Goal: Navigation & Orientation: Find specific page/section

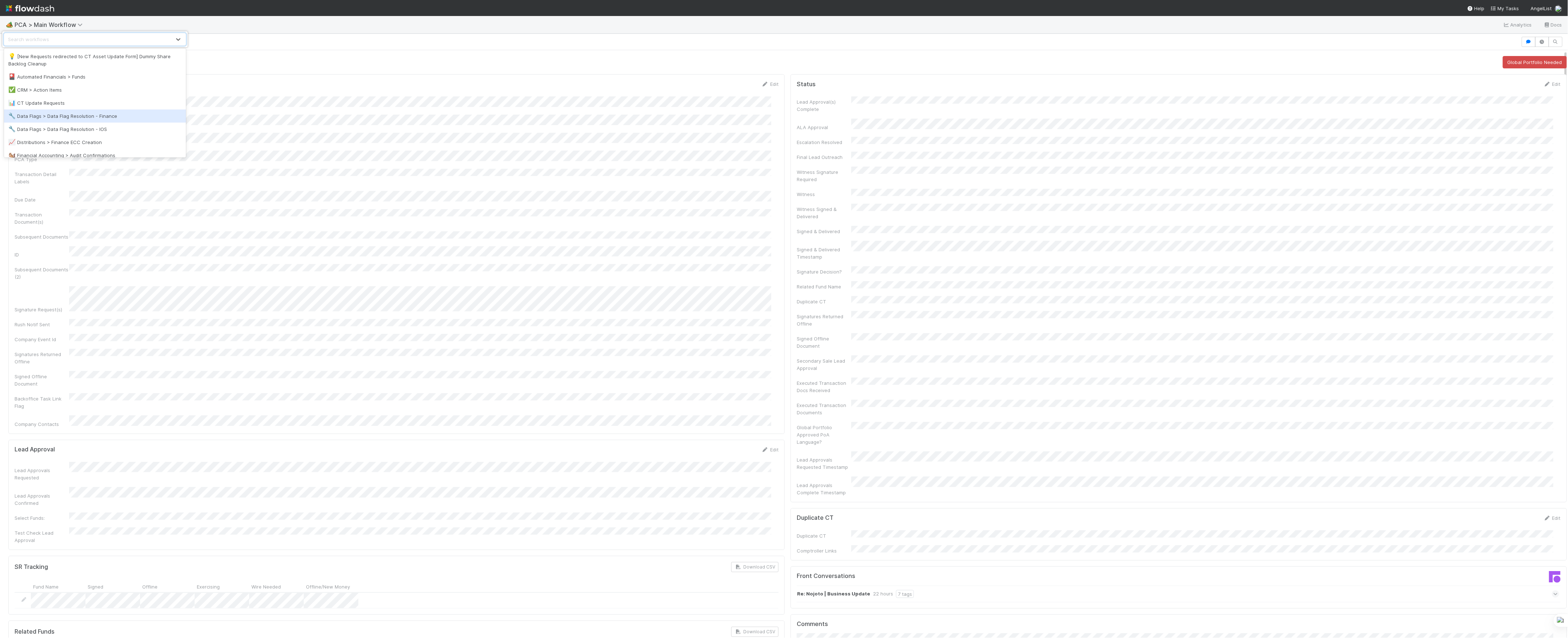
scroll to position [48, 0]
click at [70, 113] on div "🐿️ Financial Accounting > Audit Confirmations" at bounding box center [95, 107] width 182 height 13
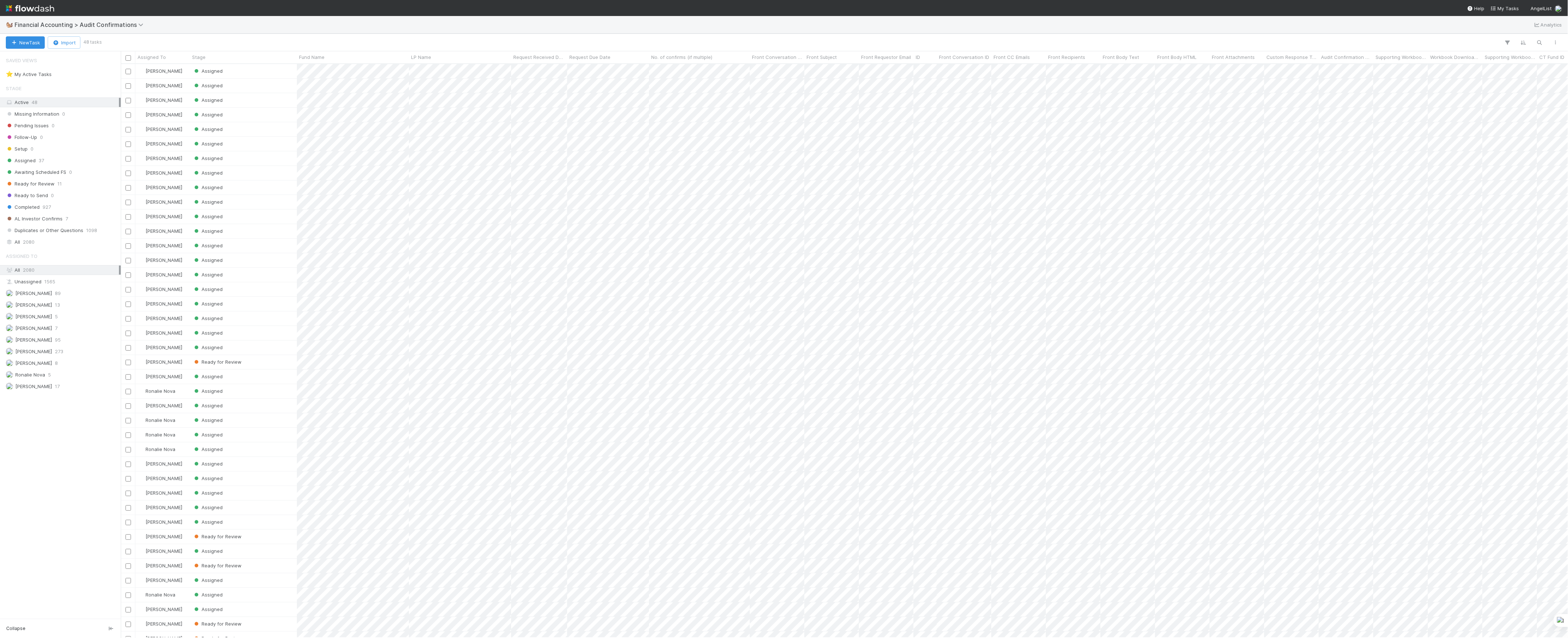
scroll to position [567, 1440]
click at [75, 368] on div "[PERSON_NAME] 8" at bounding box center [63, 363] width 113 height 9
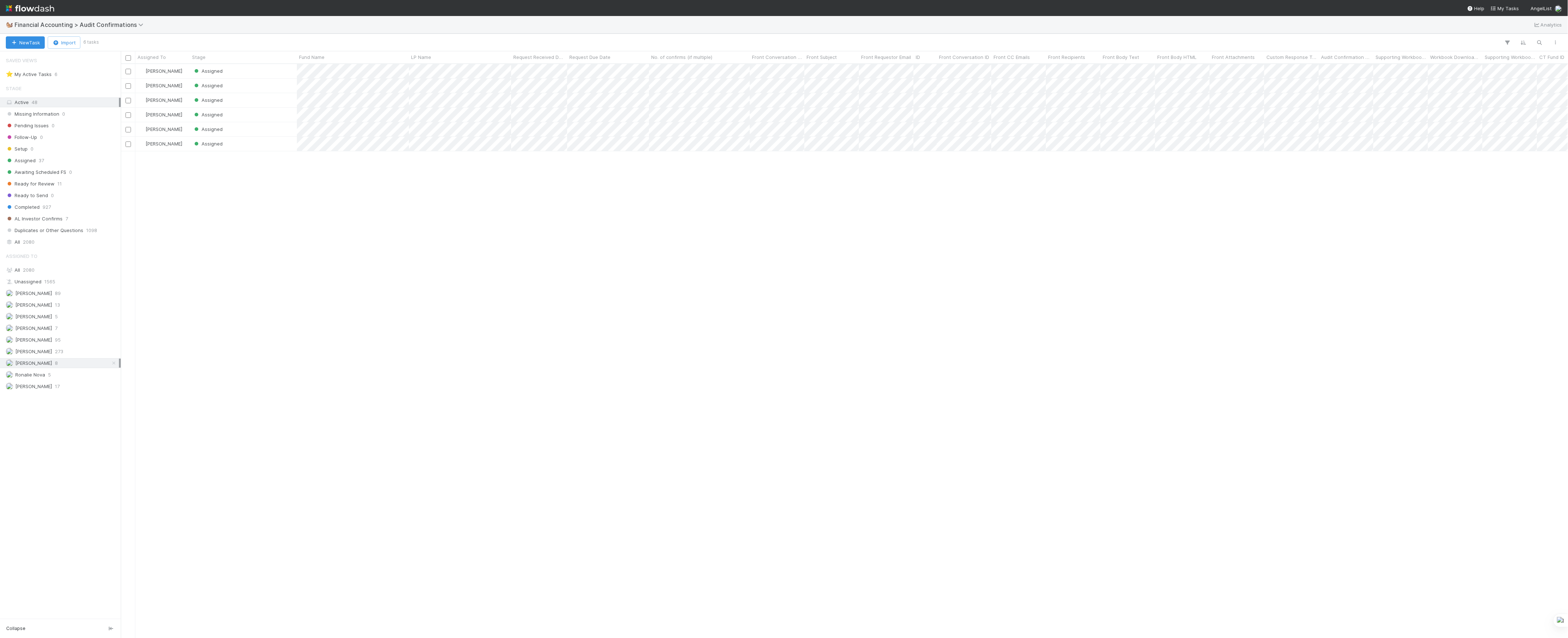
scroll to position [567, 1440]
click at [82, 333] on div "[PERSON_NAME] 7" at bounding box center [63, 328] width 113 height 9
click at [72, 368] on div "[PERSON_NAME] 8" at bounding box center [63, 363] width 113 height 9
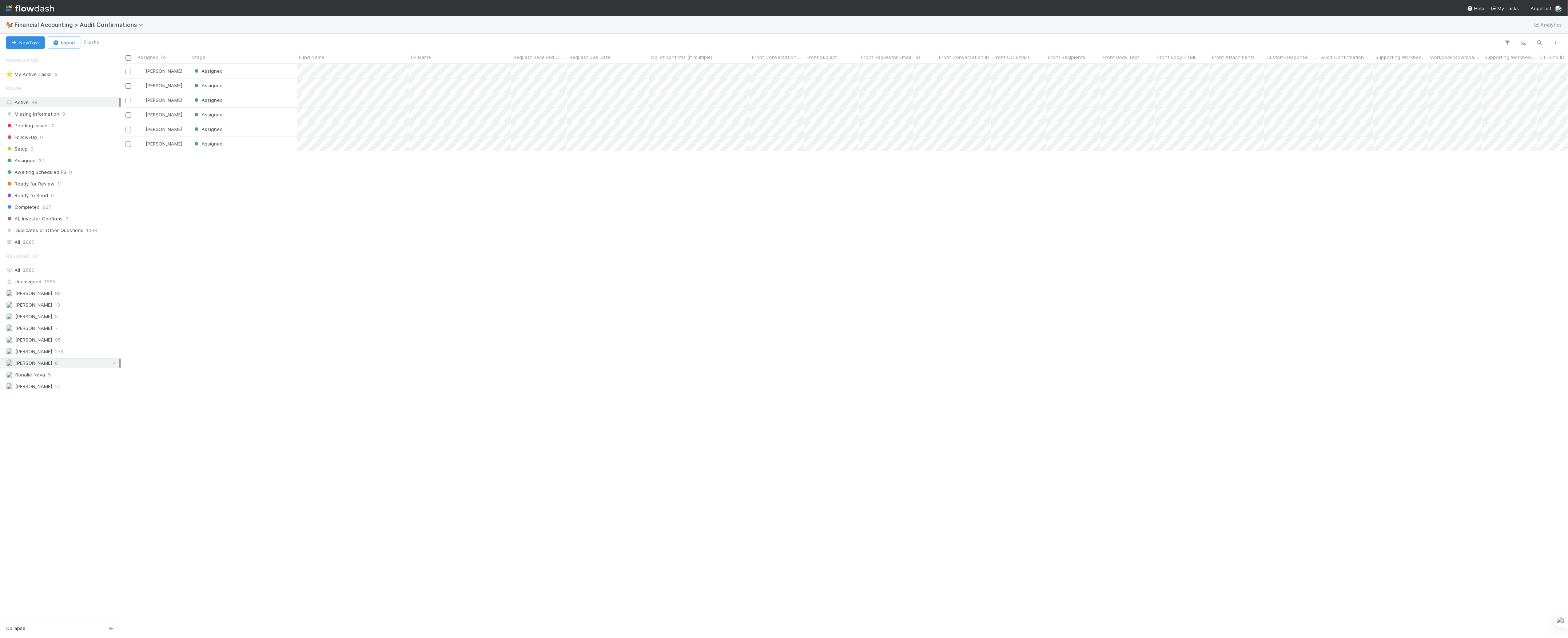
click at [81, 19] on div "🐿️ Financial Accounting > Audit Confirmations Analytics" at bounding box center [784, 24] width 1568 height 18
click at [82, 22] on span "Financial Accounting > Audit Confirmations" at bounding box center [81, 25] width 133 height 7
click at [93, 96] on div "🏕️ PCA > Main Workflow" at bounding box center [95, 97] width 173 height 7
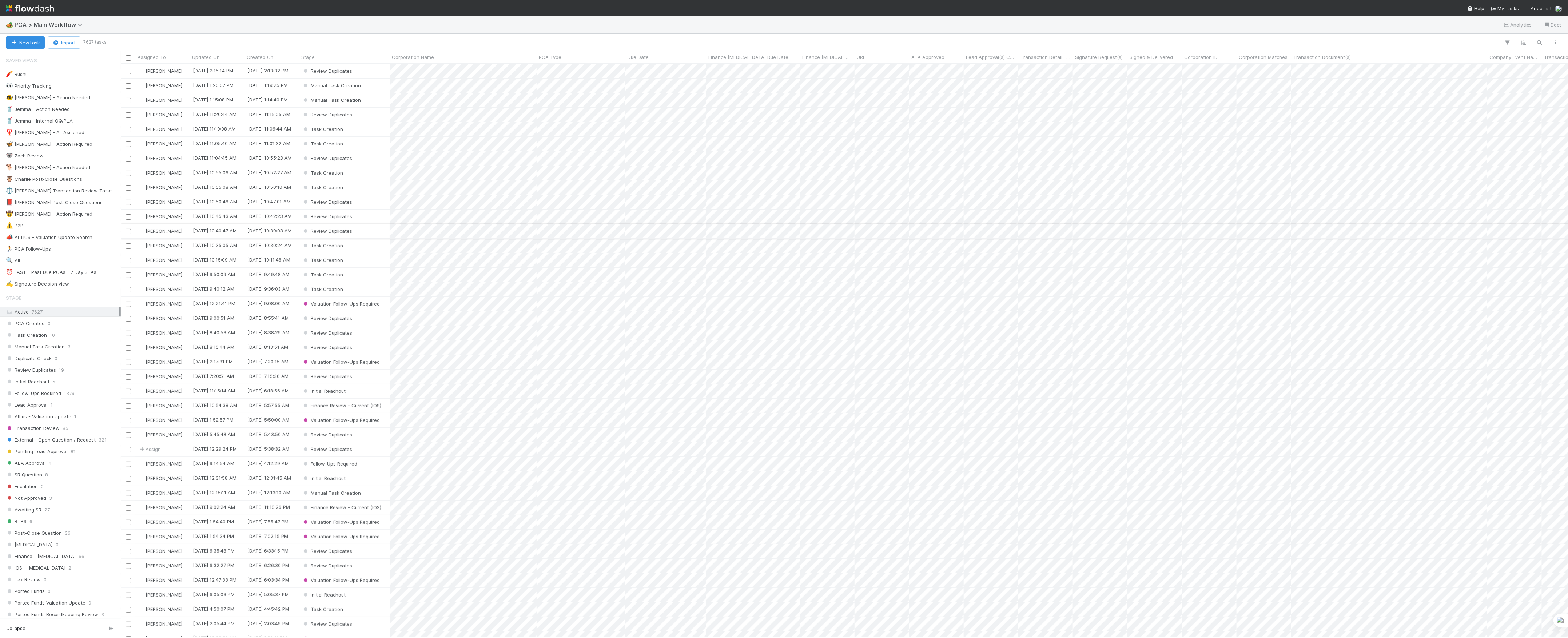
scroll to position [8, 8]
